Goal: Transaction & Acquisition: Obtain resource

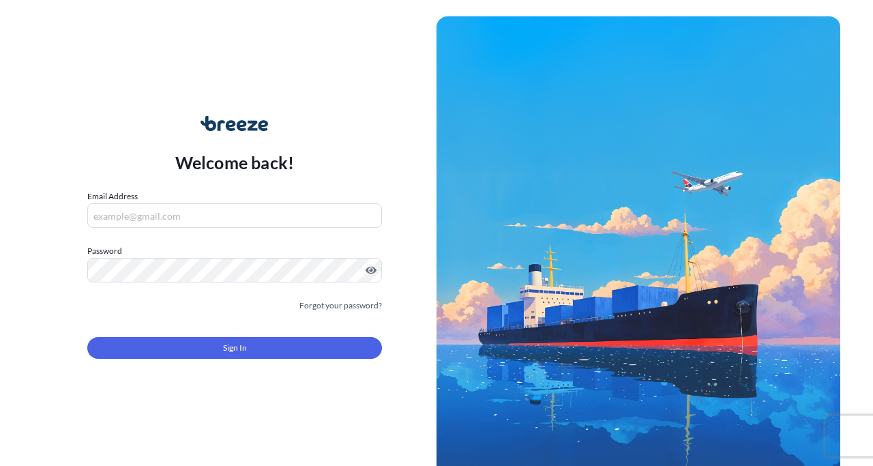
type input "[EMAIL_ADDRESS][DOMAIN_NAME]"
click at [226, 215] on input "[EMAIL_ADDRESS][DOMAIN_NAME]" at bounding box center [234, 215] width 295 height 25
click at [200, 213] on input "[EMAIL_ADDRESS][DOMAIN_NAME]" at bounding box center [234, 215] width 295 height 25
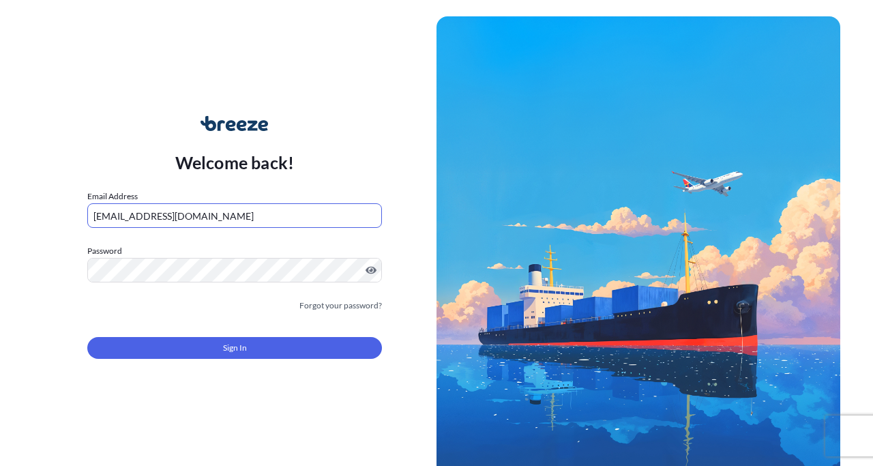
type input "[EMAIL_ADDRESS][DOMAIN_NAME]"
click at [243, 245] on label "Password" at bounding box center [234, 251] width 295 height 14
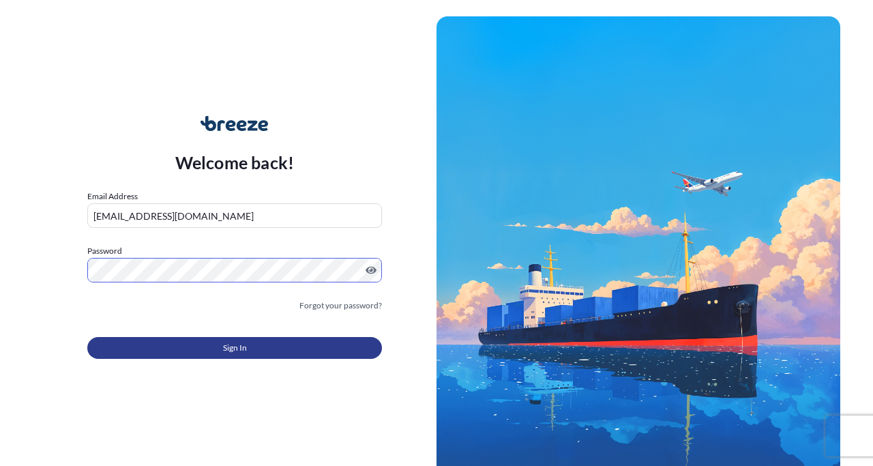
click at [232, 342] on span "Sign In" at bounding box center [235, 348] width 24 height 14
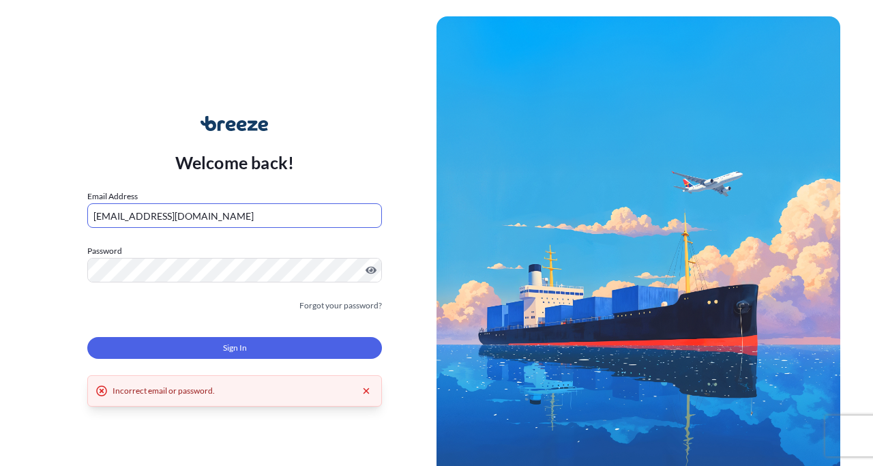
click at [206, 210] on input "[EMAIL_ADDRESS][DOMAIN_NAME]" at bounding box center [234, 215] width 295 height 25
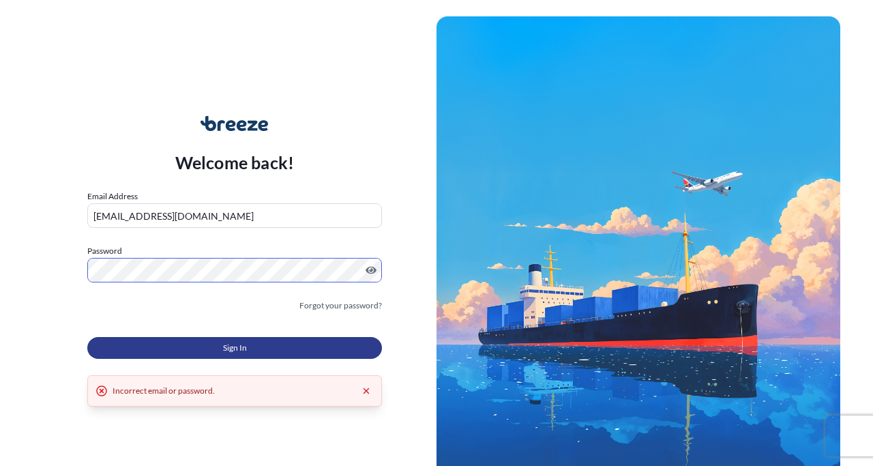
click at [247, 346] on button "Sign In" at bounding box center [234, 348] width 295 height 22
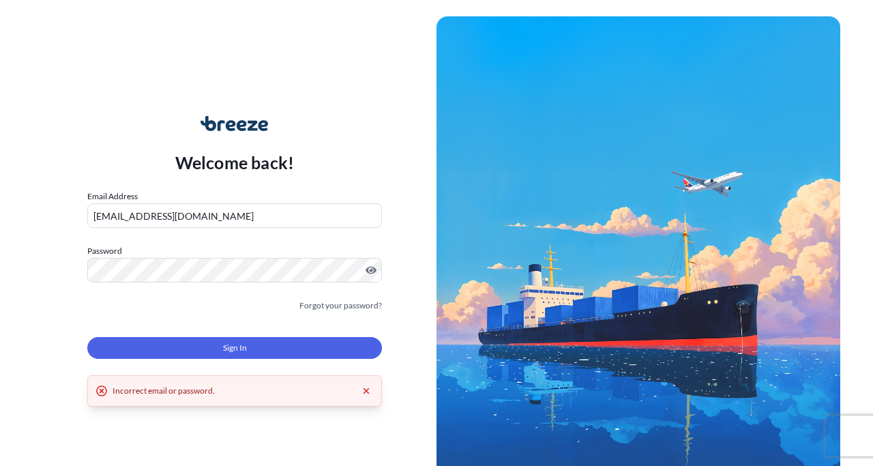
click at [205, 209] on input "[EMAIL_ADDRESS][DOMAIN_NAME]" at bounding box center [234, 215] width 295 height 25
click at [322, 307] on link "Forgot your password?" at bounding box center [340, 306] width 82 height 14
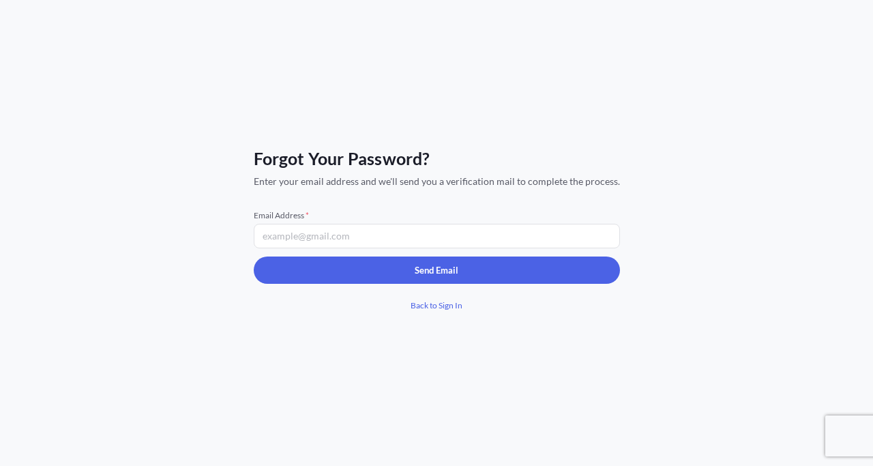
click at [332, 239] on input "Email Address *" at bounding box center [437, 236] width 366 height 25
type input "[EMAIL_ADDRESS][DOMAIN_NAME]"
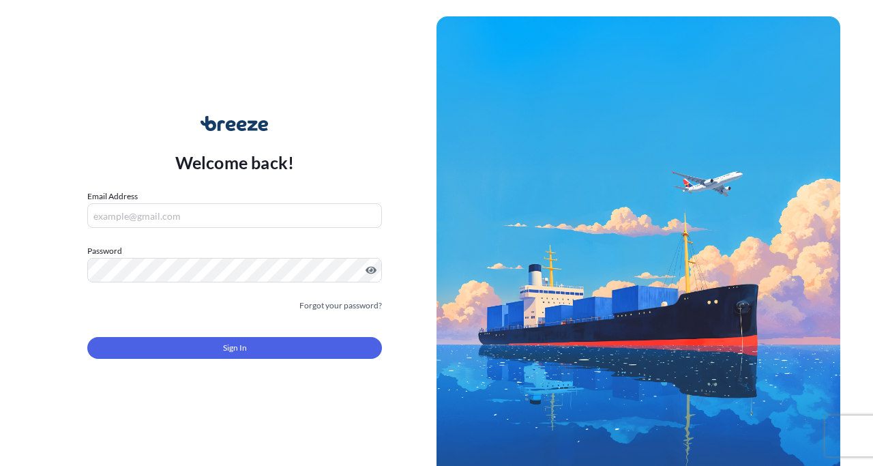
type input "[EMAIL_ADDRESS][DOMAIN_NAME]"
click at [177, 213] on input "[EMAIL_ADDRESS][DOMAIN_NAME]" at bounding box center [234, 215] width 295 height 25
type input "[EMAIL_ADDRESS][DOMAIN_NAME]"
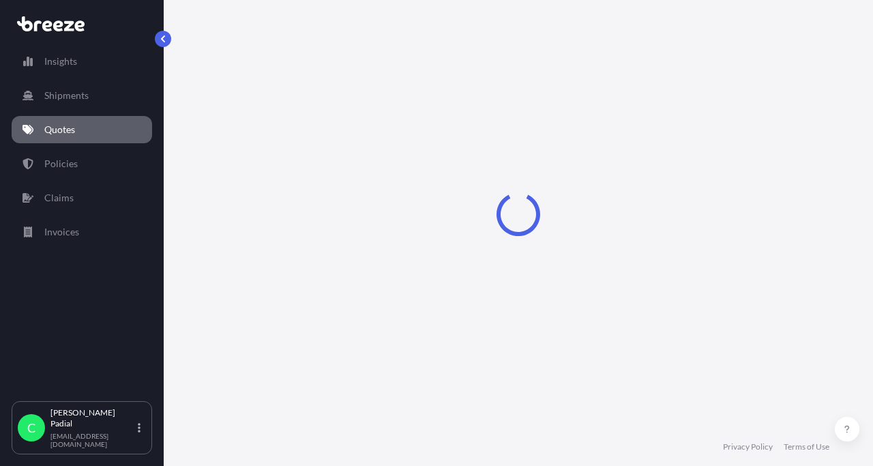
select select "Road"
select select "1"
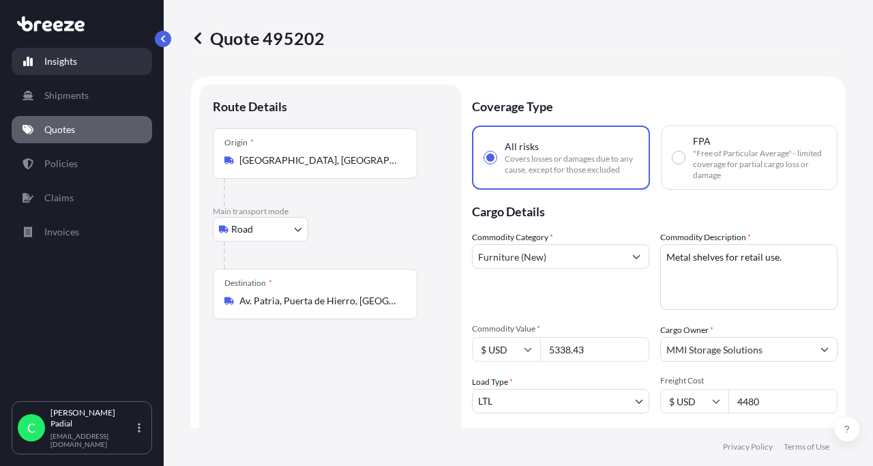
click at [79, 65] on link "Insights" at bounding box center [82, 61] width 140 height 27
select select "2025"
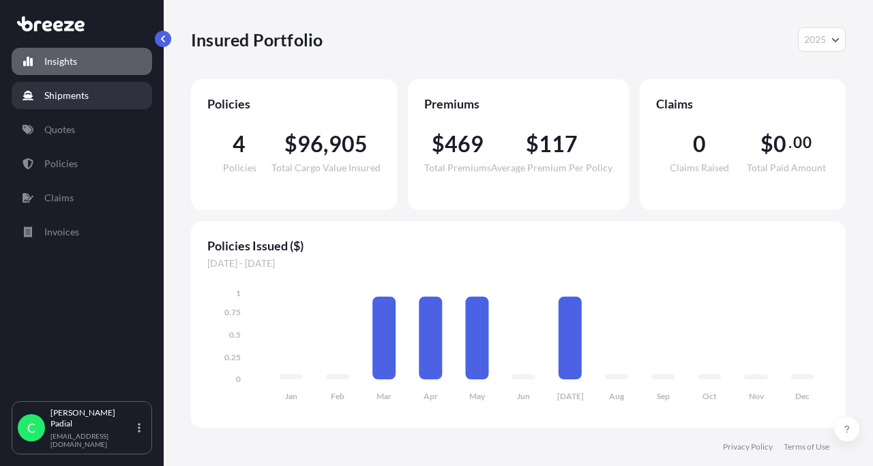
click at [79, 89] on p "Shipments" at bounding box center [66, 96] width 44 height 14
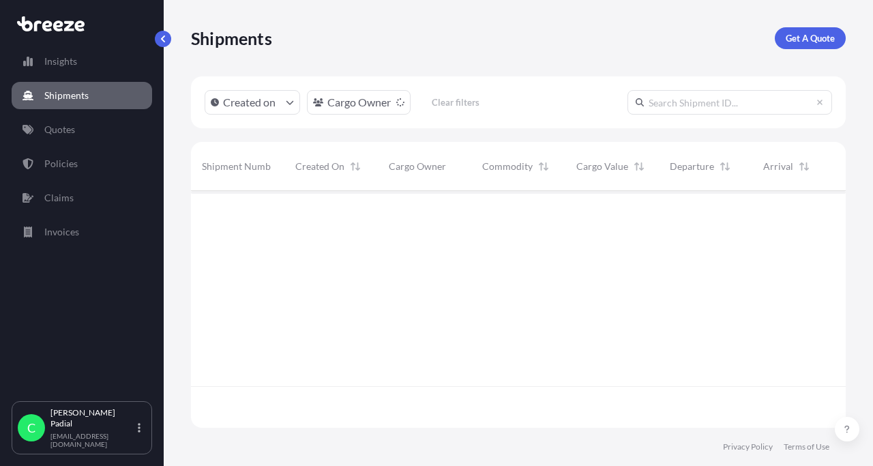
scroll to position [286, 655]
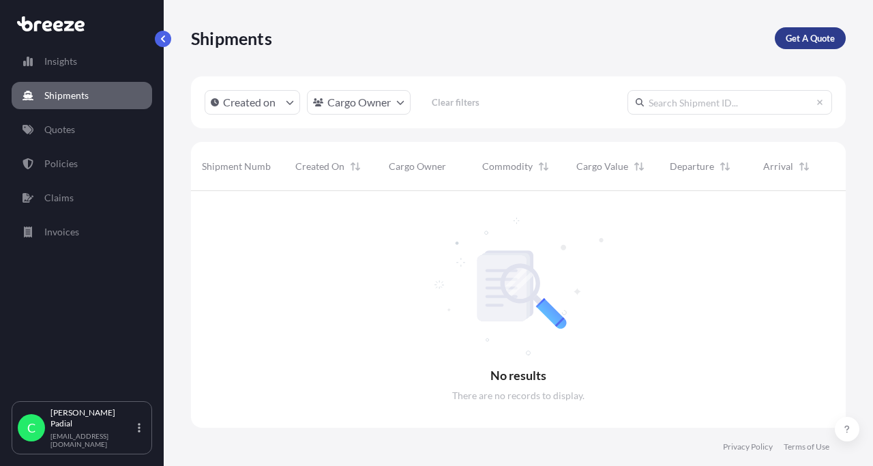
click at [794, 35] on p "Get A Quote" at bounding box center [809, 38] width 49 height 14
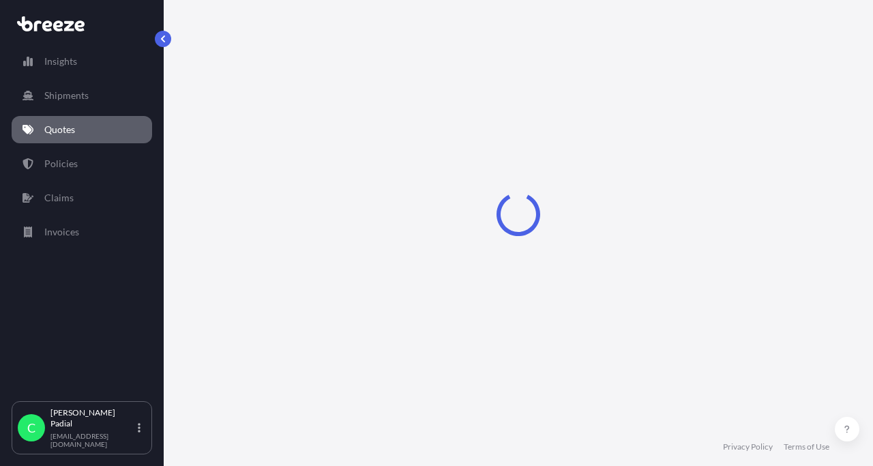
select select "Road"
select select "Sea"
select select "1"
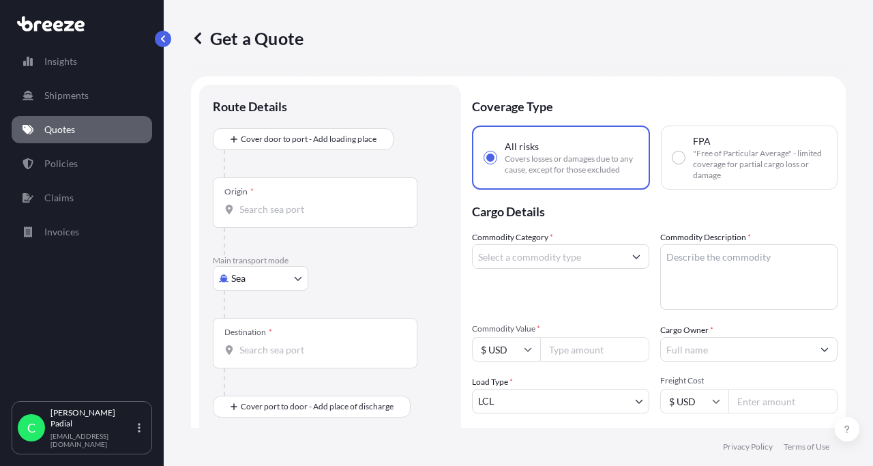
scroll to position [22, 0]
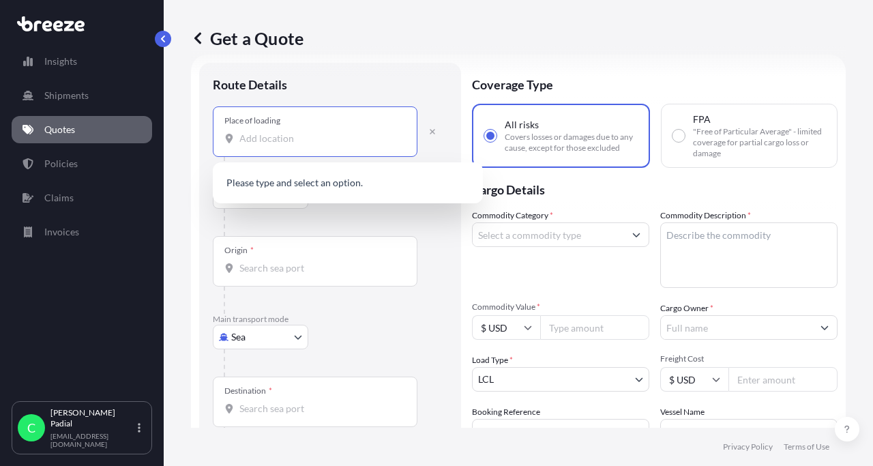
click at [291, 137] on input "Place of loading" at bounding box center [319, 139] width 161 height 14
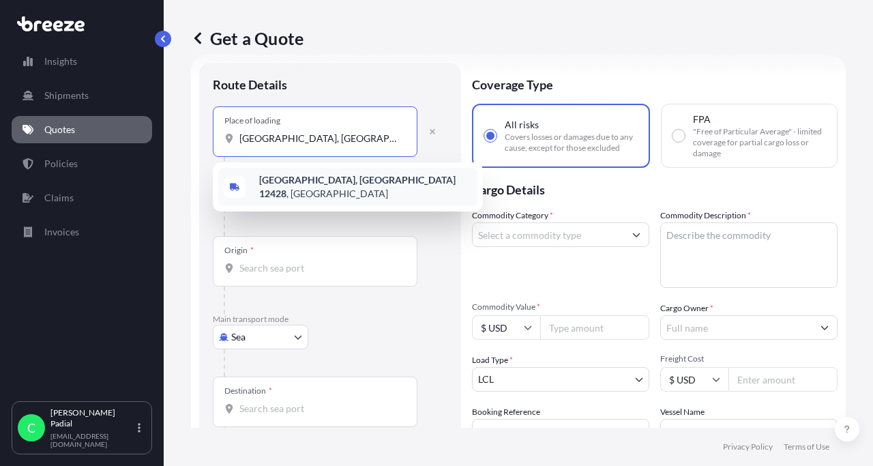
click at [334, 183] on b "[GEOGRAPHIC_DATA], [GEOGRAPHIC_DATA] 12428" at bounding box center [357, 186] width 196 height 25
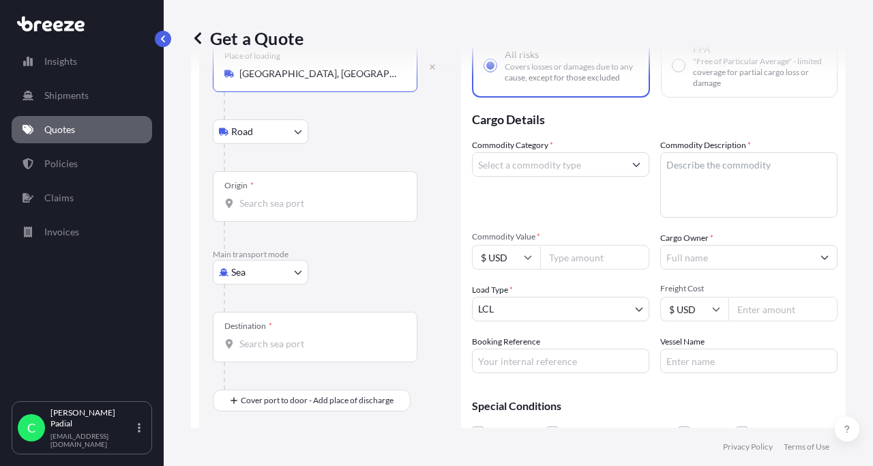
scroll to position [93, 0]
type input "[GEOGRAPHIC_DATA], [GEOGRAPHIC_DATA] 12428, [GEOGRAPHIC_DATA]"
click at [274, 204] on input "Origin *" at bounding box center [319, 203] width 161 height 14
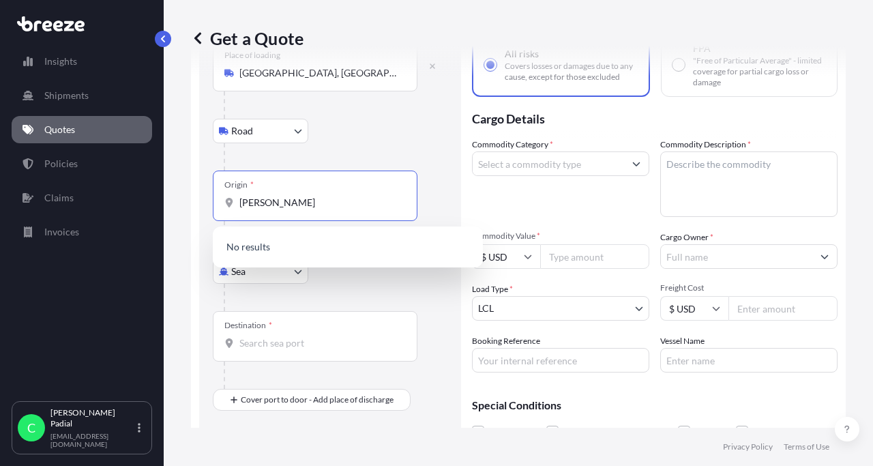
type input "J"
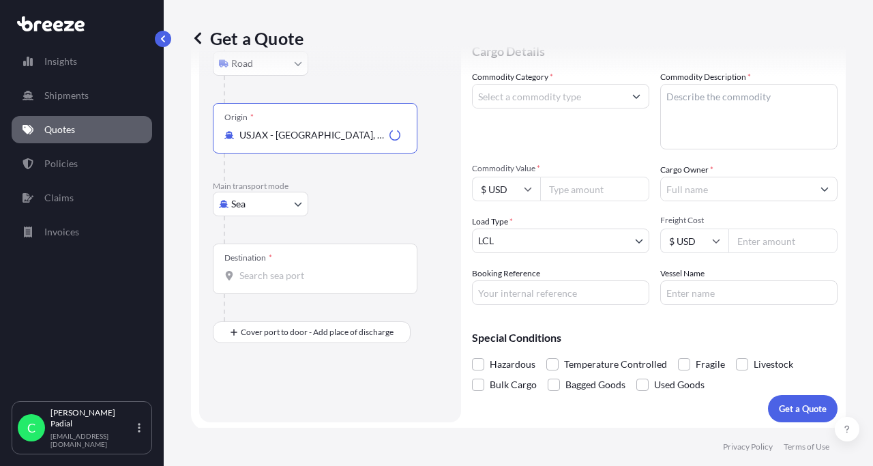
scroll to position [163, 0]
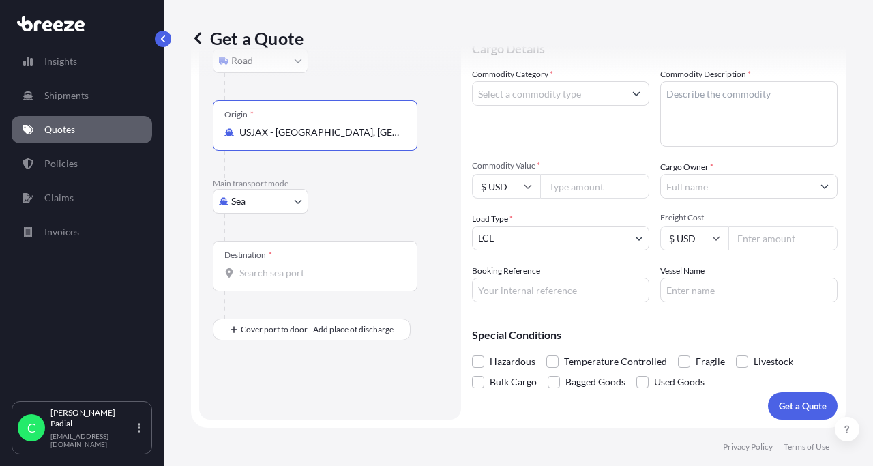
type input "USJAX - [GEOGRAPHIC_DATA], [GEOGRAPHIC_DATA]"
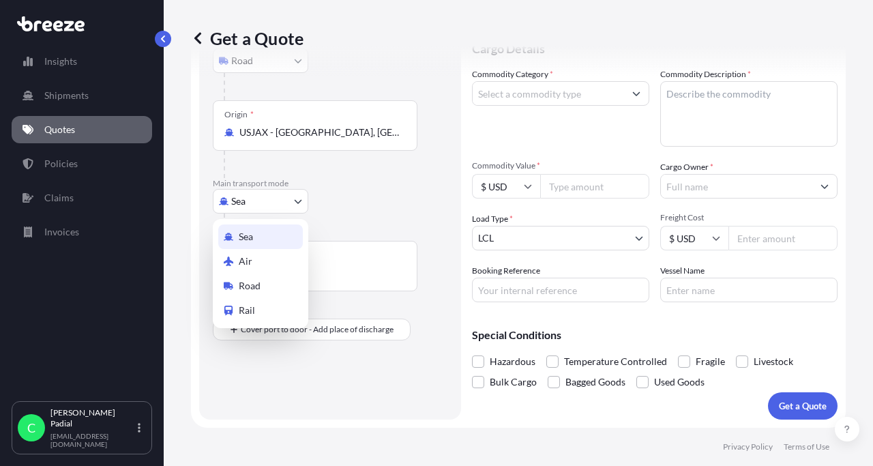
click at [266, 208] on body "0 options available. 2 options available. USJAX - [GEOGRAPHIC_DATA], [GEOGRAPHI…" at bounding box center [436, 233] width 873 height 466
click at [266, 240] on div "Sea" at bounding box center [260, 236] width 85 height 25
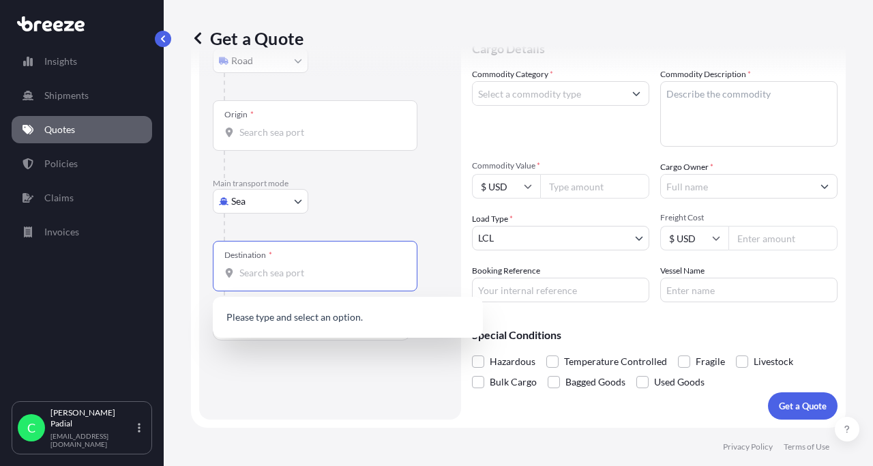
click at [275, 276] on input "Destination *" at bounding box center [319, 273] width 161 height 14
click at [294, 273] on input "Barceloneta, [US_STATE]" at bounding box center [319, 273] width 161 height 14
drag, startPoint x: 294, startPoint y: 273, endPoint x: 232, endPoint y: 275, distance: 61.4
click at [232, 275] on div "Barceloneta, [US_STATE]" at bounding box center [314, 273] width 181 height 14
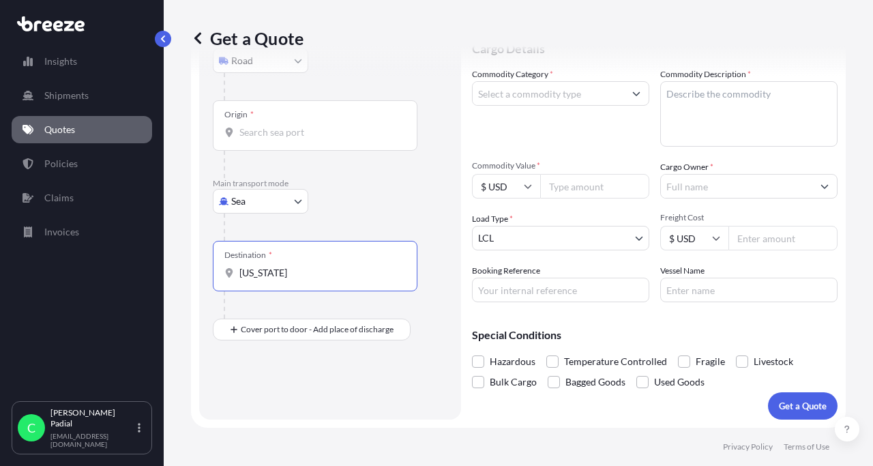
type input "[US_STATE]"
click at [362, 210] on div "Sea Sea Air Road Rail" at bounding box center [330, 201] width 235 height 25
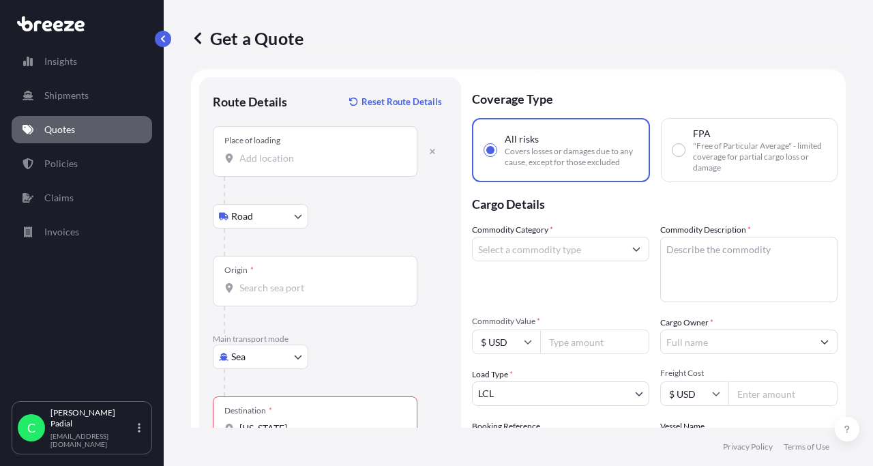
scroll to position [0, 0]
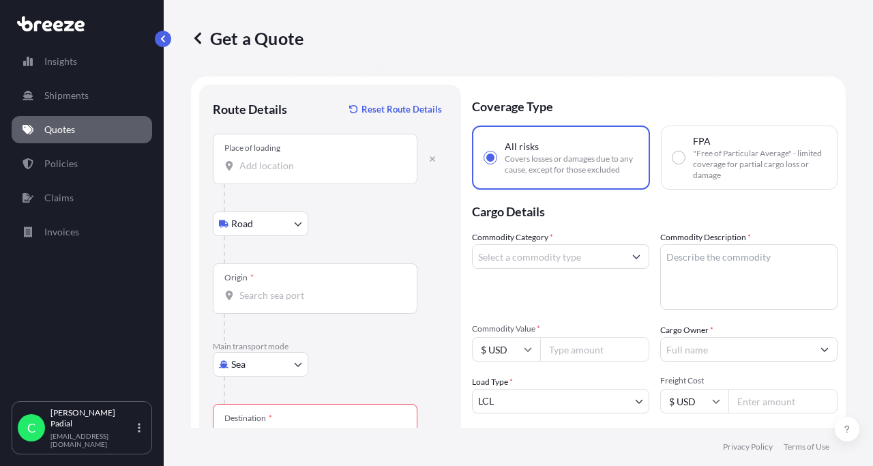
click at [285, 170] on input "Place of loading" at bounding box center [319, 166] width 161 height 14
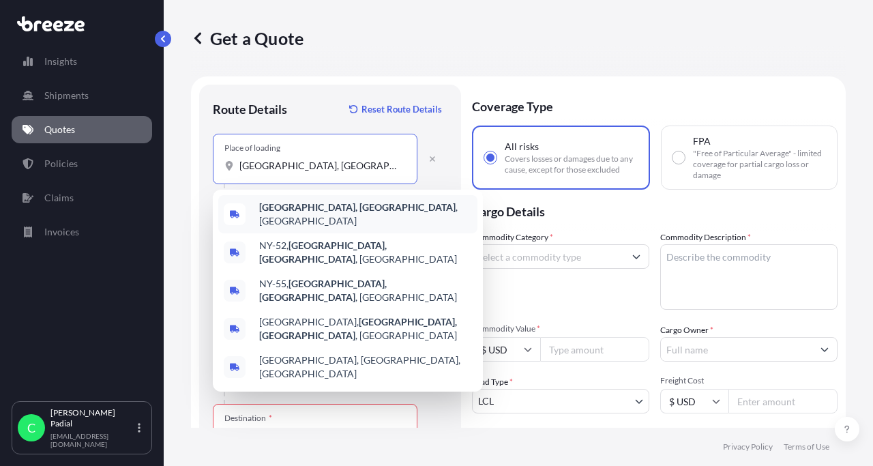
click at [312, 208] on b "[GEOGRAPHIC_DATA], [GEOGRAPHIC_DATA]" at bounding box center [357, 207] width 196 height 12
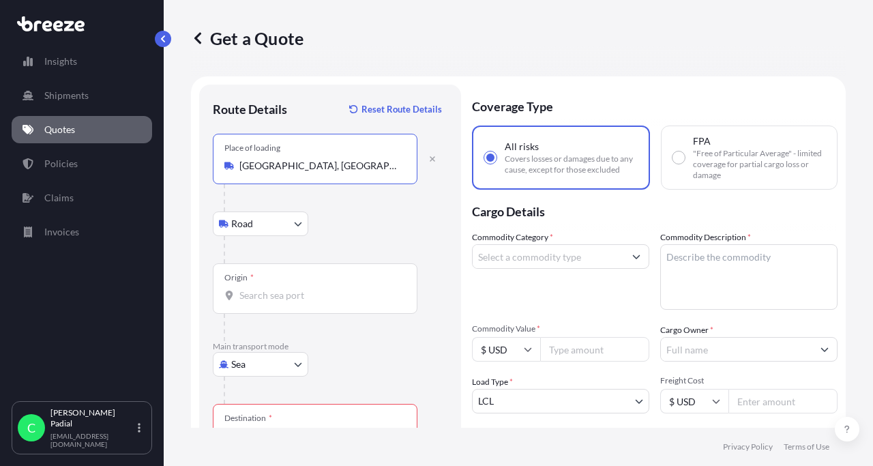
type input "[GEOGRAPHIC_DATA], [GEOGRAPHIC_DATA], [GEOGRAPHIC_DATA]"
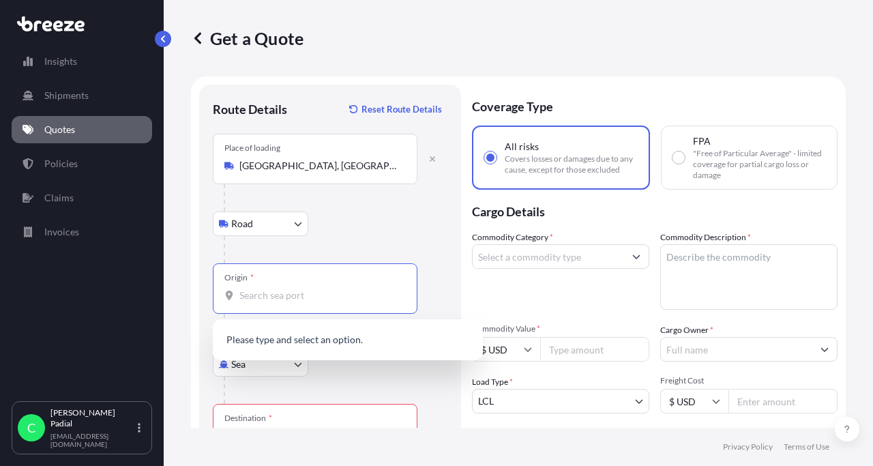
click at [267, 297] on input "Origin *" at bounding box center [319, 295] width 161 height 14
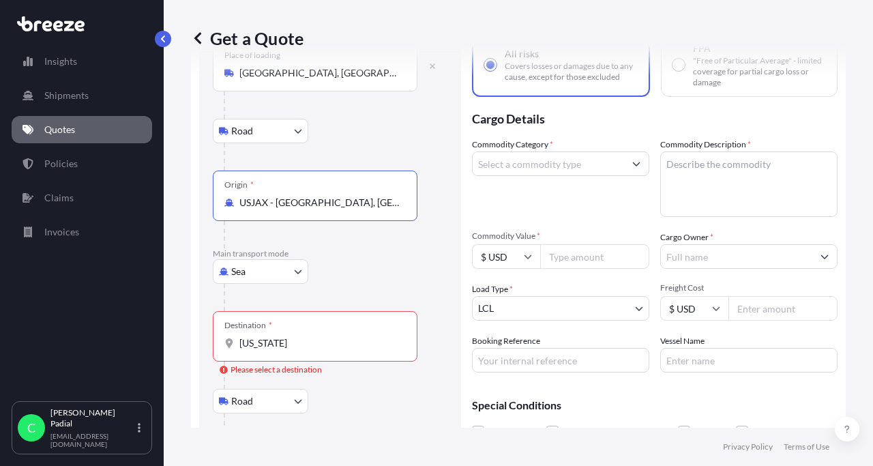
scroll to position [94, 0]
type input "USJAX - [GEOGRAPHIC_DATA], [GEOGRAPHIC_DATA]"
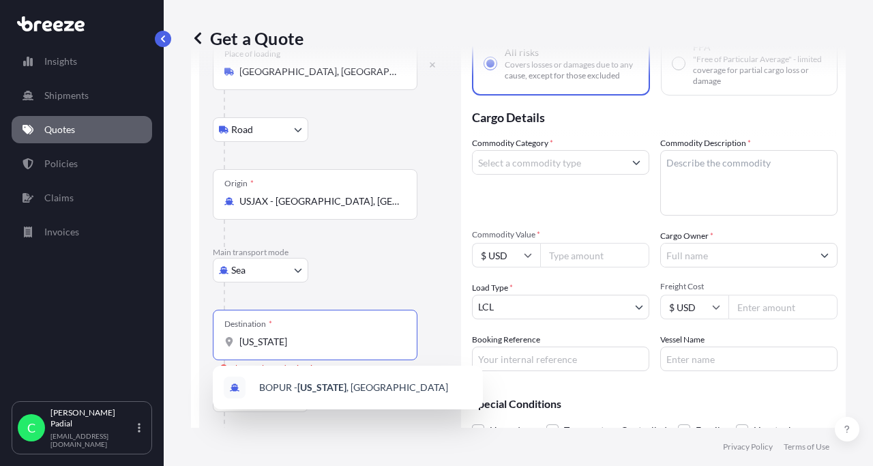
click at [302, 341] on input "[US_STATE]" at bounding box center [319, 342] width 161 height 14
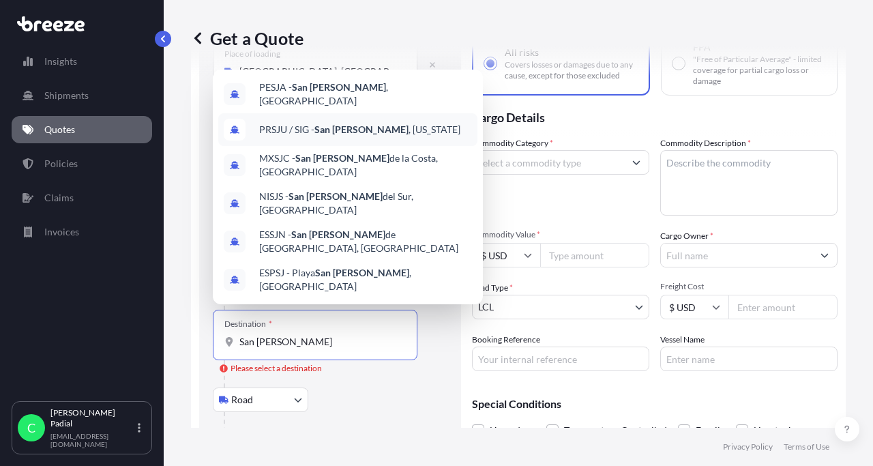
click at [380, 136] on span "PRSJU / SIG - [GEOGRAPHIC_DATA][PERSON_NAME] , [US_STATE]" at bounding box center [359, 130] width 201 height 14
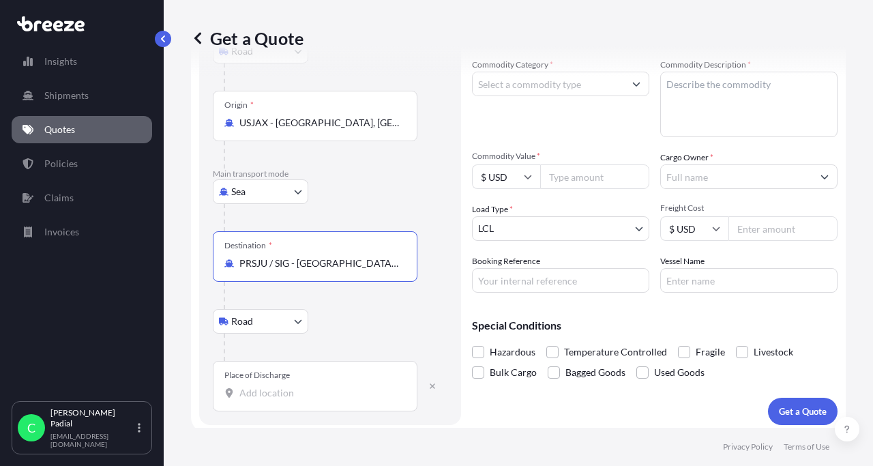
scroll to position [178, 0]
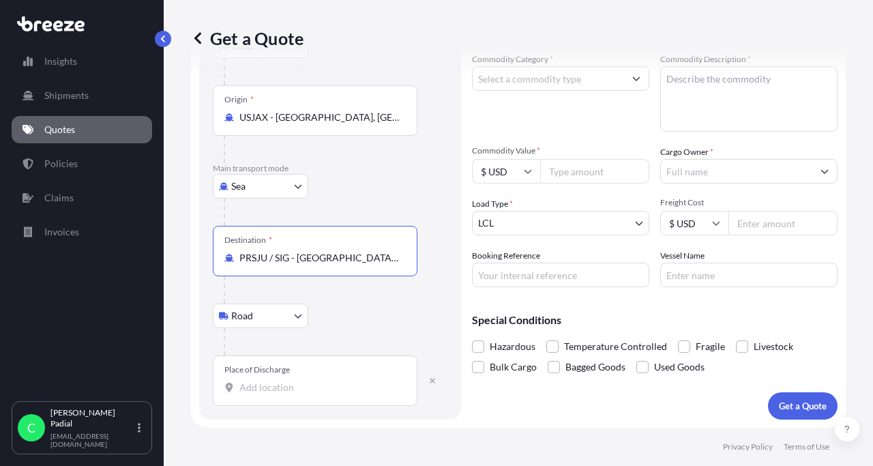
type input "PRSJU / SIG - [GEOGRAPHIC_DATA][PERSON_NAME], [US_STATE]"
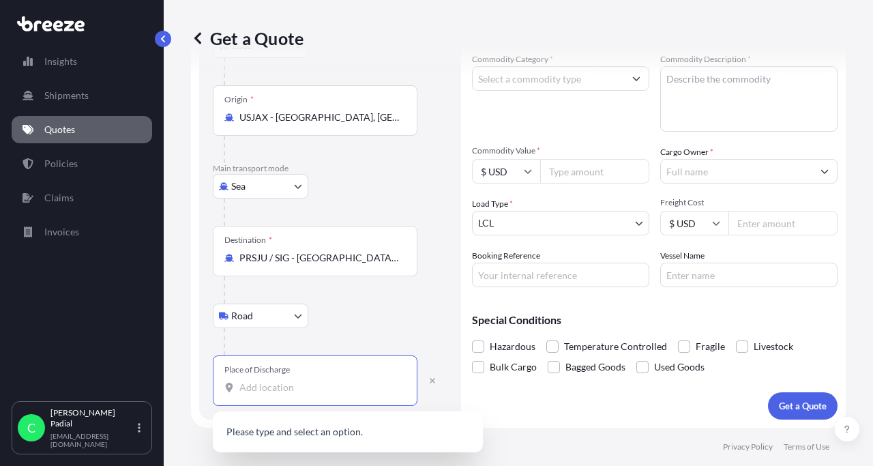
click at [312, 391] on input "Place of Discharge" at bounding box center [319, 387] width 161 height 14
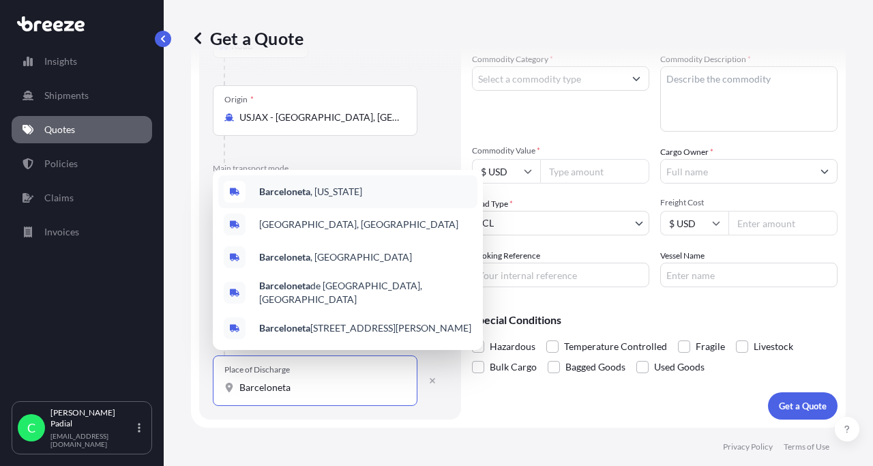
click at [367, 205] on div "Barceloneta , [US_STATE]" at bounding box center [347, 191] width 259 height 33
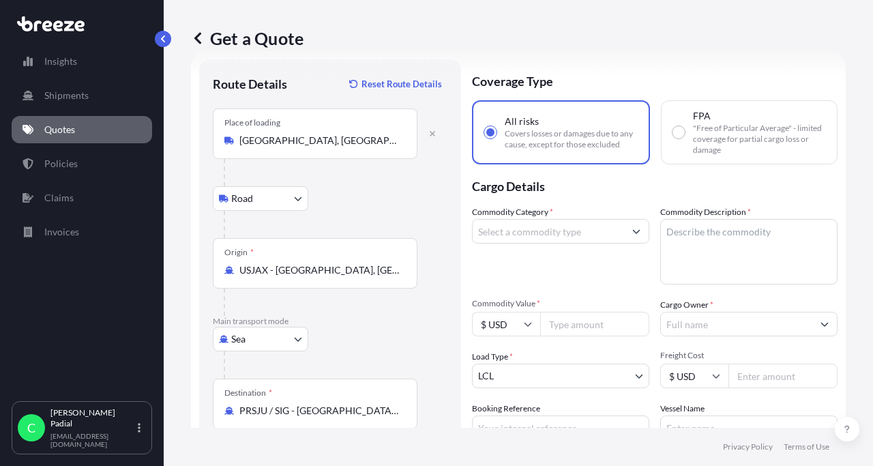
scroll to position [0, 0]
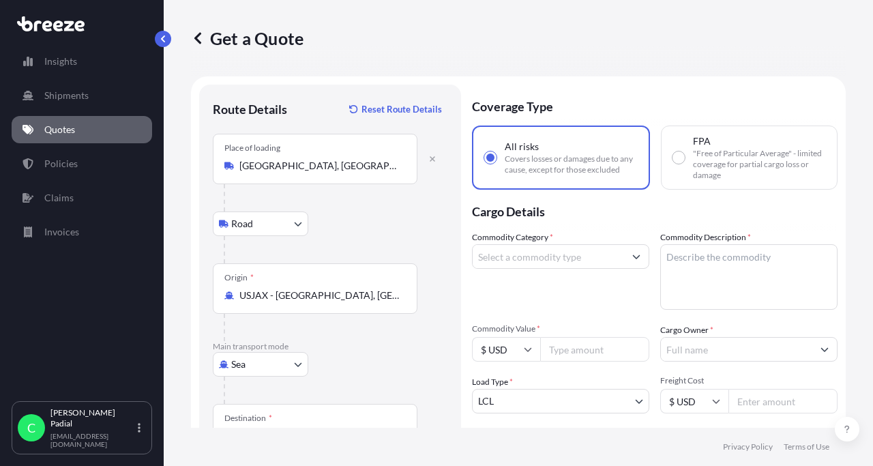
type input "Barceloneta, [US_STATE]"
click at [525, 257] on input "Commodity Category *" at bounding box center [547, 256] width 151 height 25
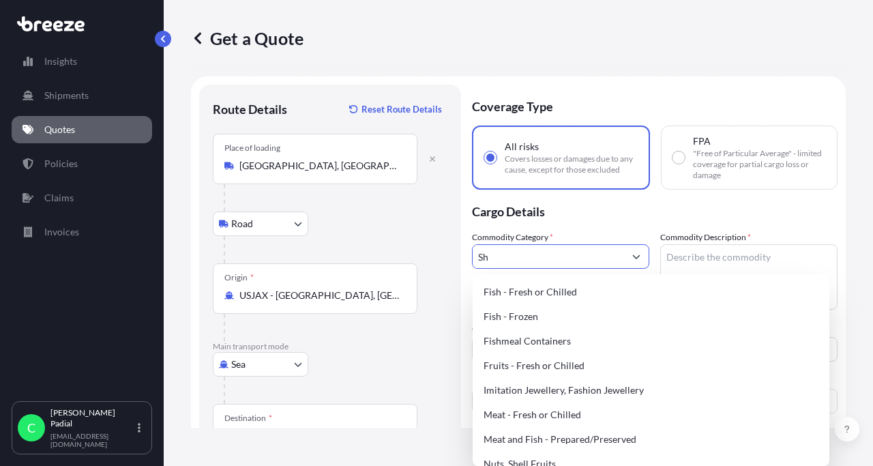
type input "S"
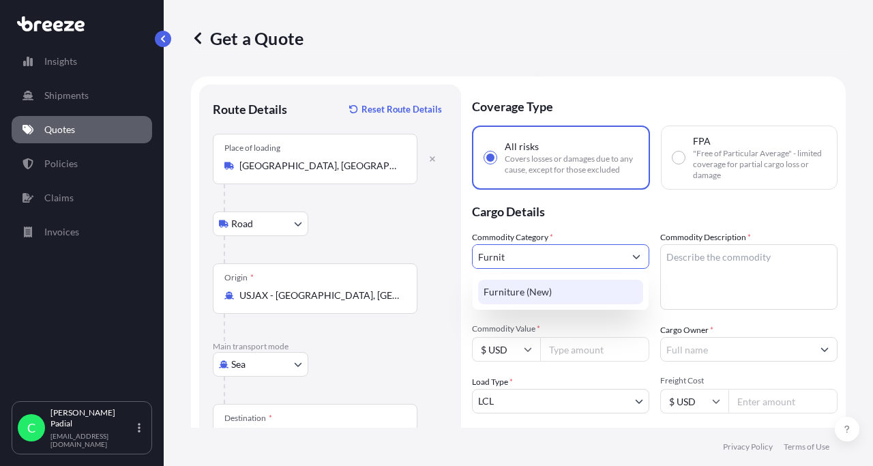
click at [560, 289] on div "Furniture (New)" at bounding box center [560, 292] width 165 height 25
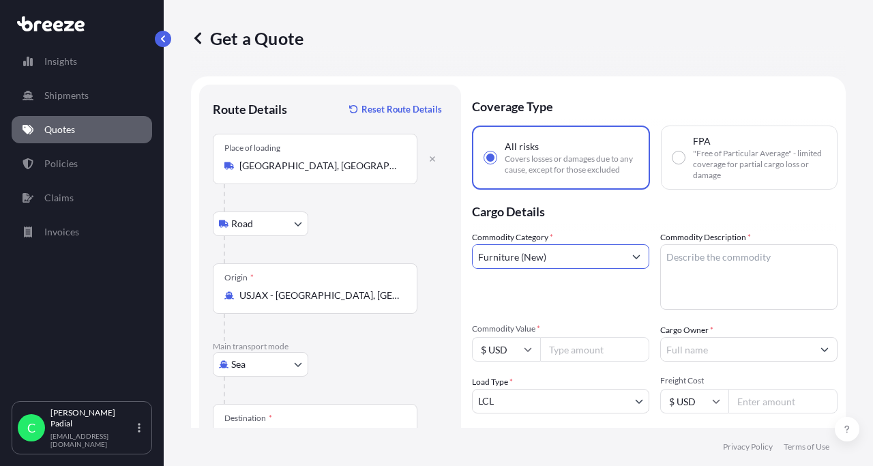
type input "Furniture (New)"
click at [700, 261] on textarea "Commodity Description *" at bounding box center [748, 276] width 177 height 65
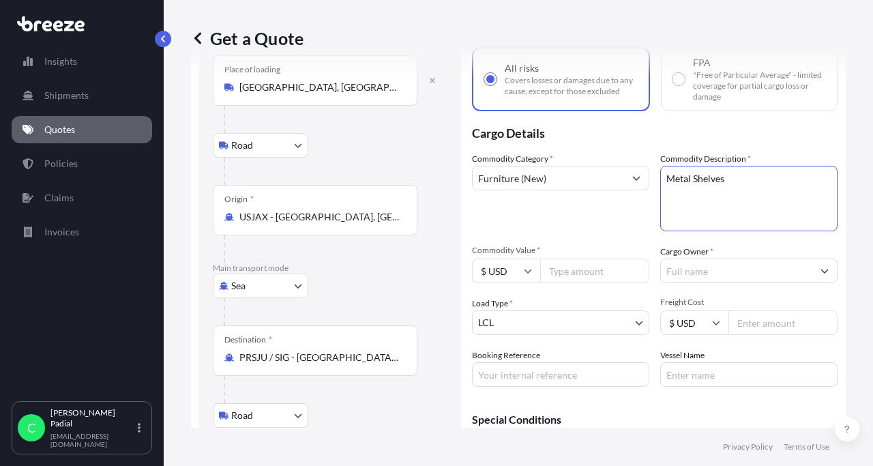
scroll to position [81, 0]
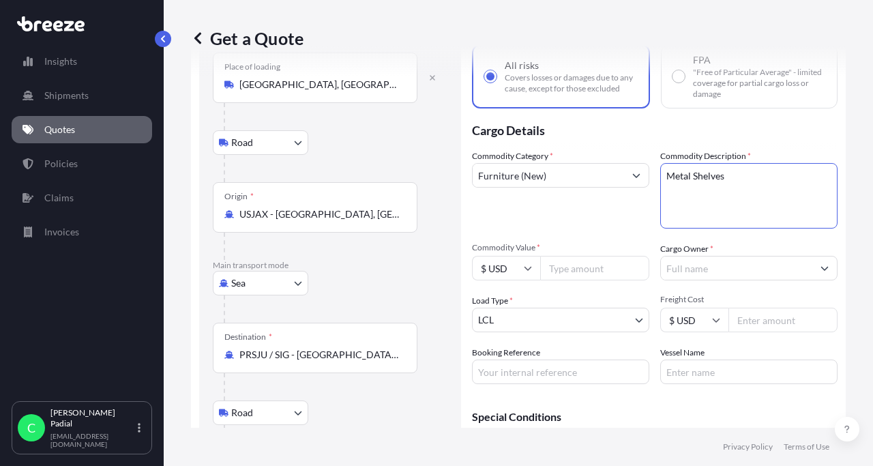
type textarea "Metal Shelves"
click at [580, 271] on input "Commodity Value *" at bounding box center [594, 268] width 109 height 25
type input "26372.54"
click at [713, 267] on input "Cargo Owner *" at bounding box center [736, 268] width 151 height 25
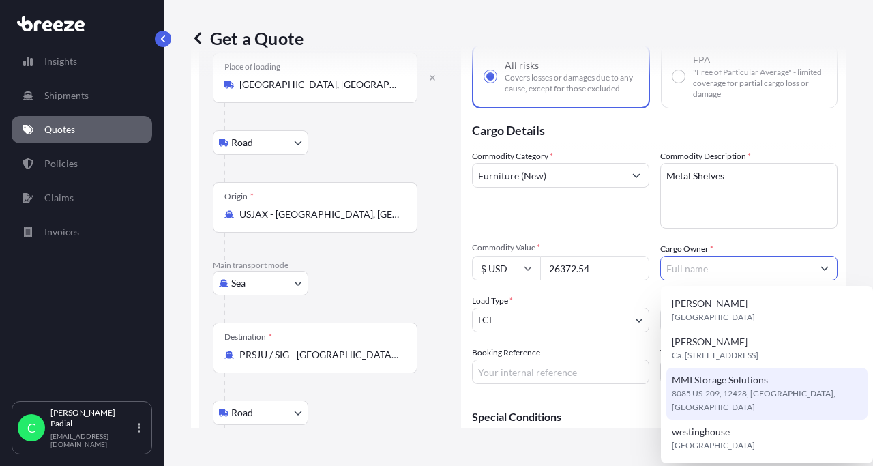
click at [745, 391] on span "8085 US-209, 12428, [GEOGRAPHIC_DATA], [GEOGRAPHIC_DATA]" at bounding box center [767, 400] width 190 height 27
type input "MMI Storage Solutions"
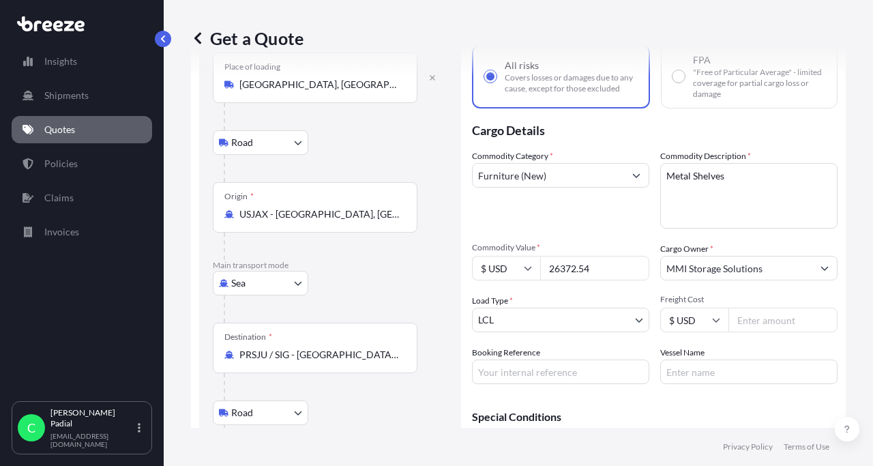
click at [769, 322] on input "Freight Cost" at bounding box center [782, 319] width 109 height 25
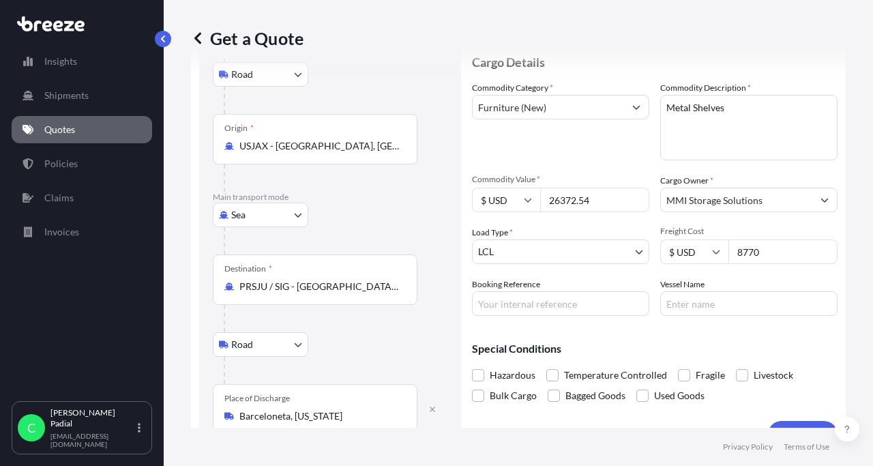
scroll to position [178, 0]
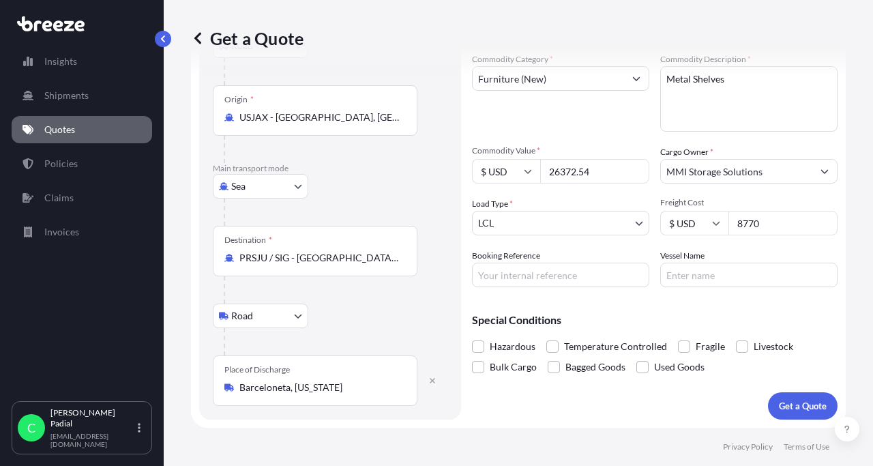
type input "8770"
click at [687, 276] on input "Vessel Name" at bounding box center [748, 274] width 177 height 25
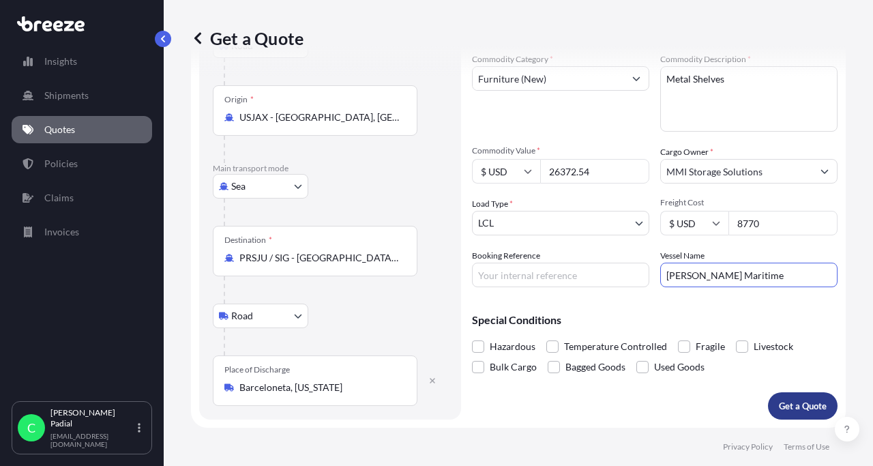
type input "[PERSON_NAME] Maritime"
click at [802, 408] on p "Get a Quote" at bounding box center [803, 406] width 48 height 14
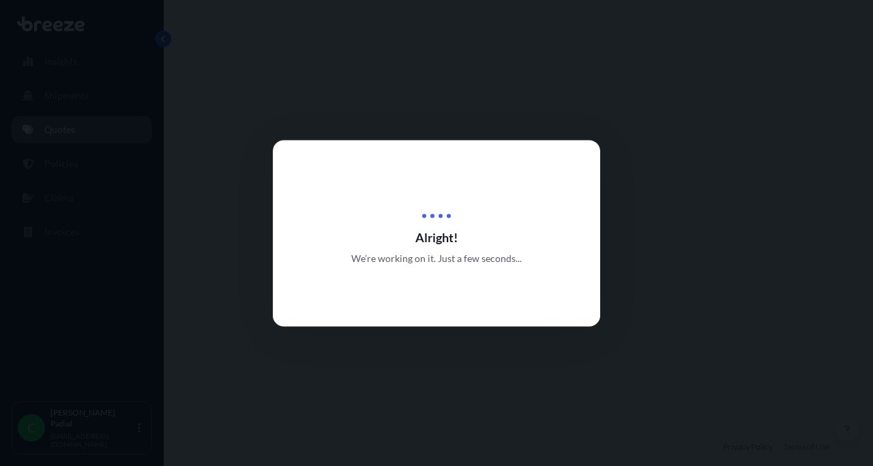
select select "Road"
select select "Sea"
select select "Road"
select select "1"
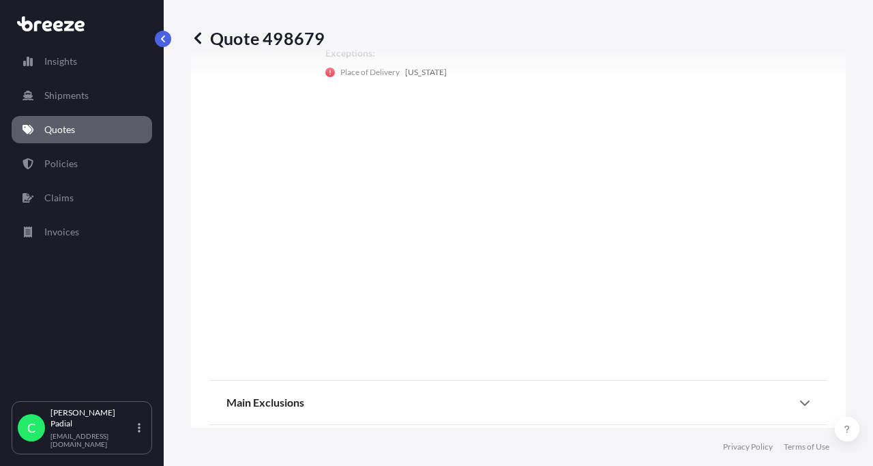
scroll to position [1011, 0]
